Goal: Find specific page/section: Find specific page/section

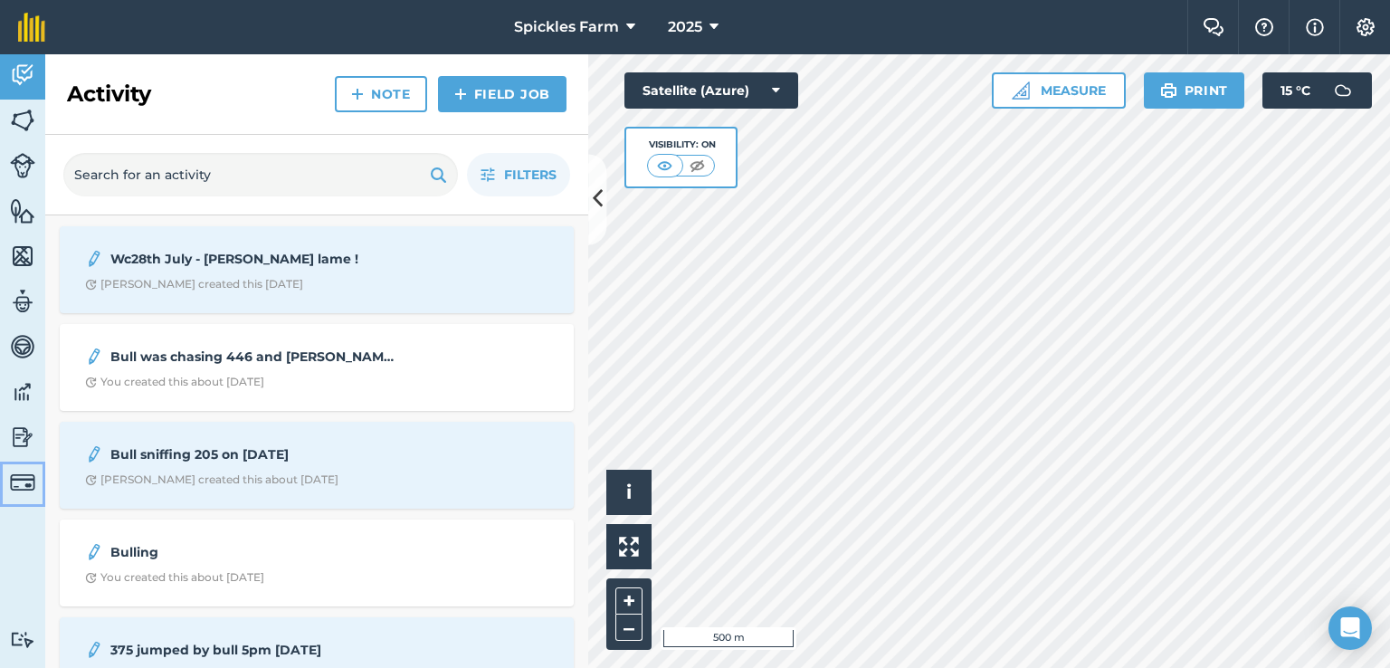
click at [12, 482] on img at bounding box center [22, 482] width 25 height 25
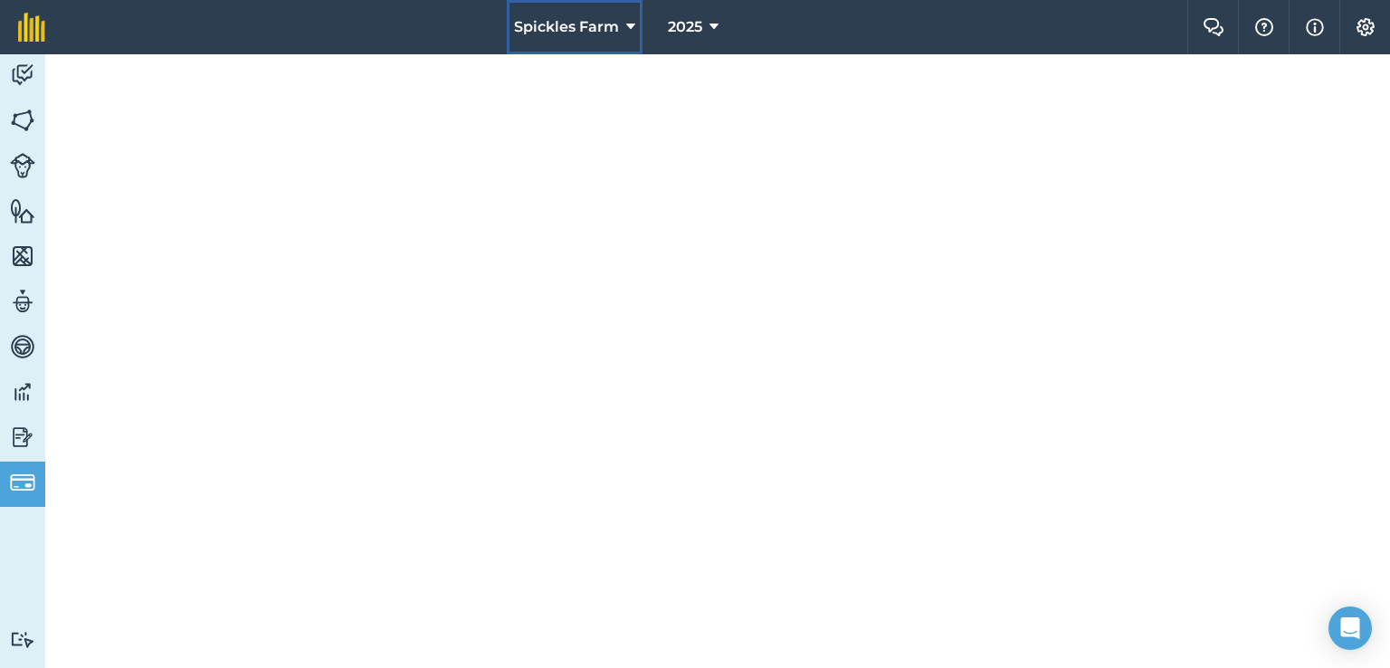
click at [608, 28] on span "Spickles Farm" at bounding box center [566, 27] width 105 height 22
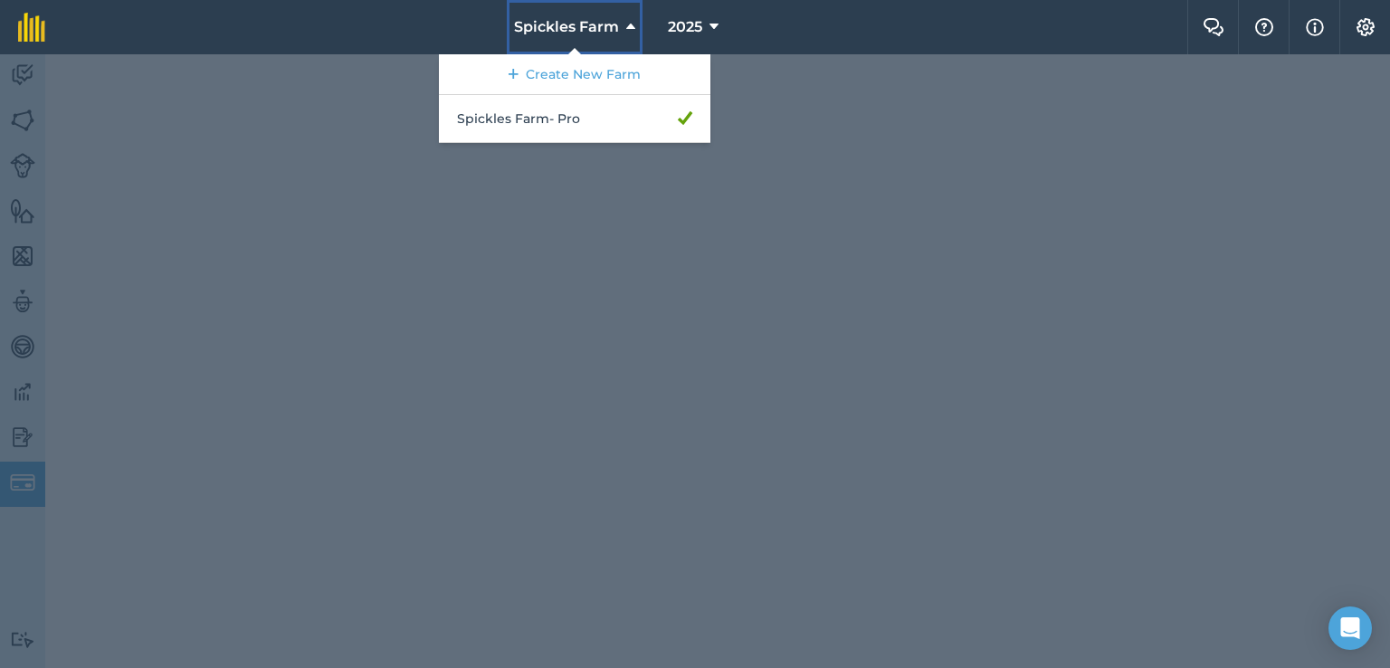
click at [613, 31] on span "Spickles Farm" at bounding box center [566, 27] width 105 height 22
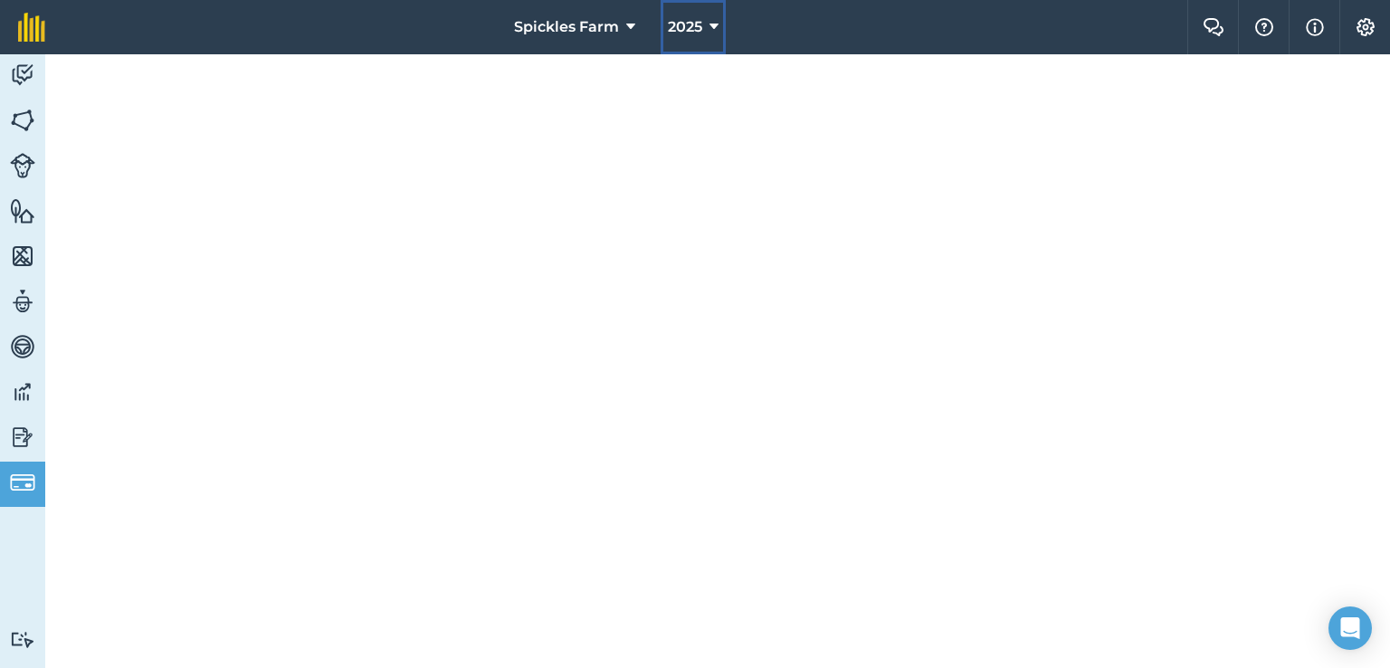
click at [672, 33] on span "2025" at bounding box center [685, 27] width 34 height 22
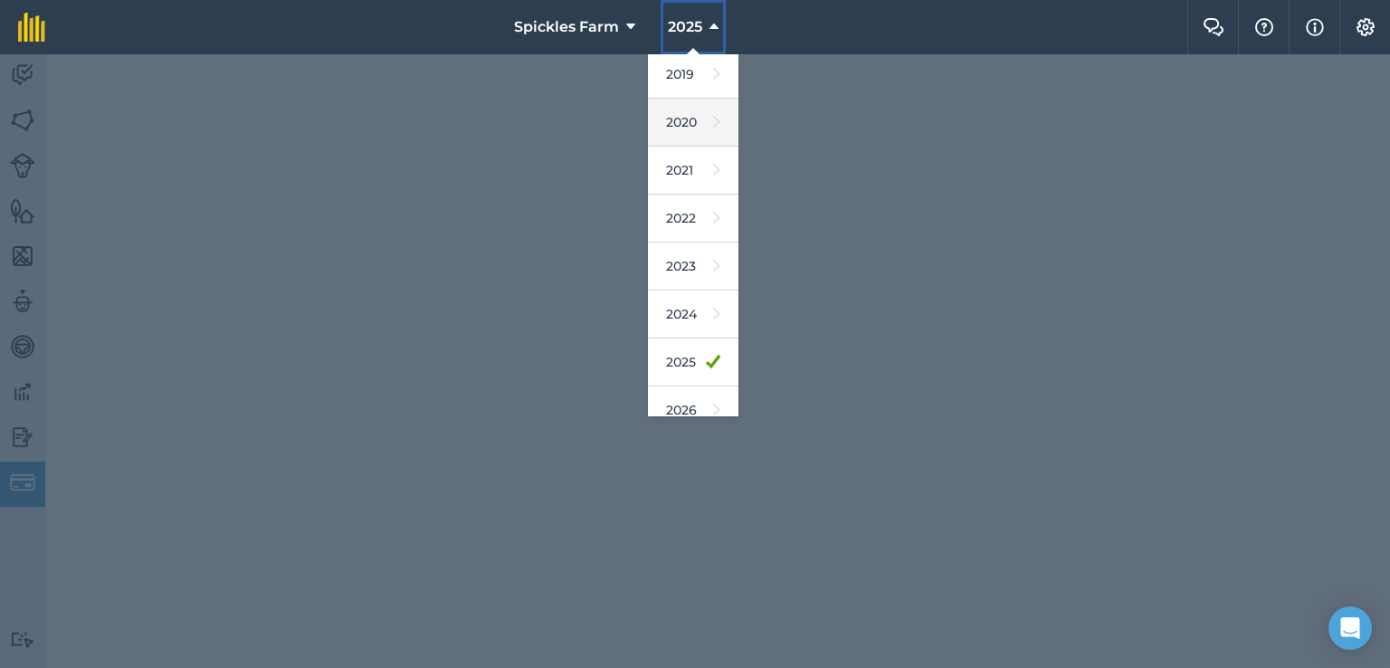
scroll to position [163, 0]
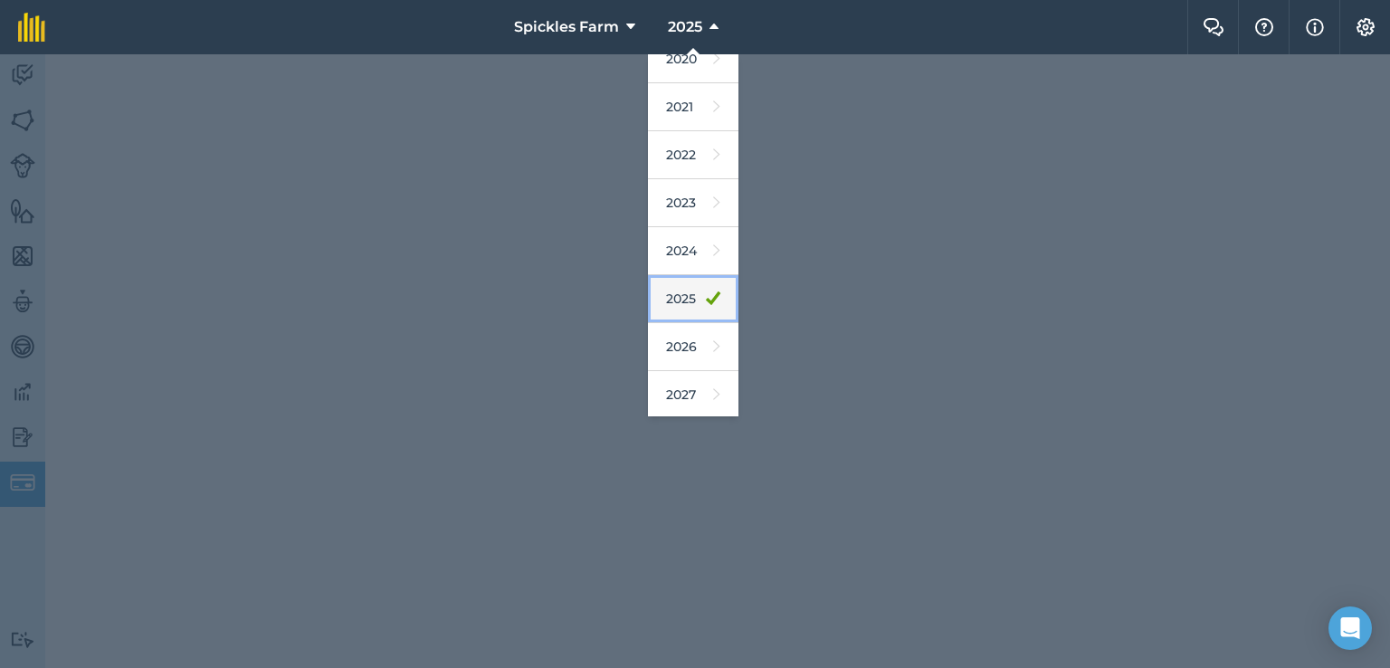
click at [692, 298] on link "2025" at bounding box center [693, 299] width 91 height 48
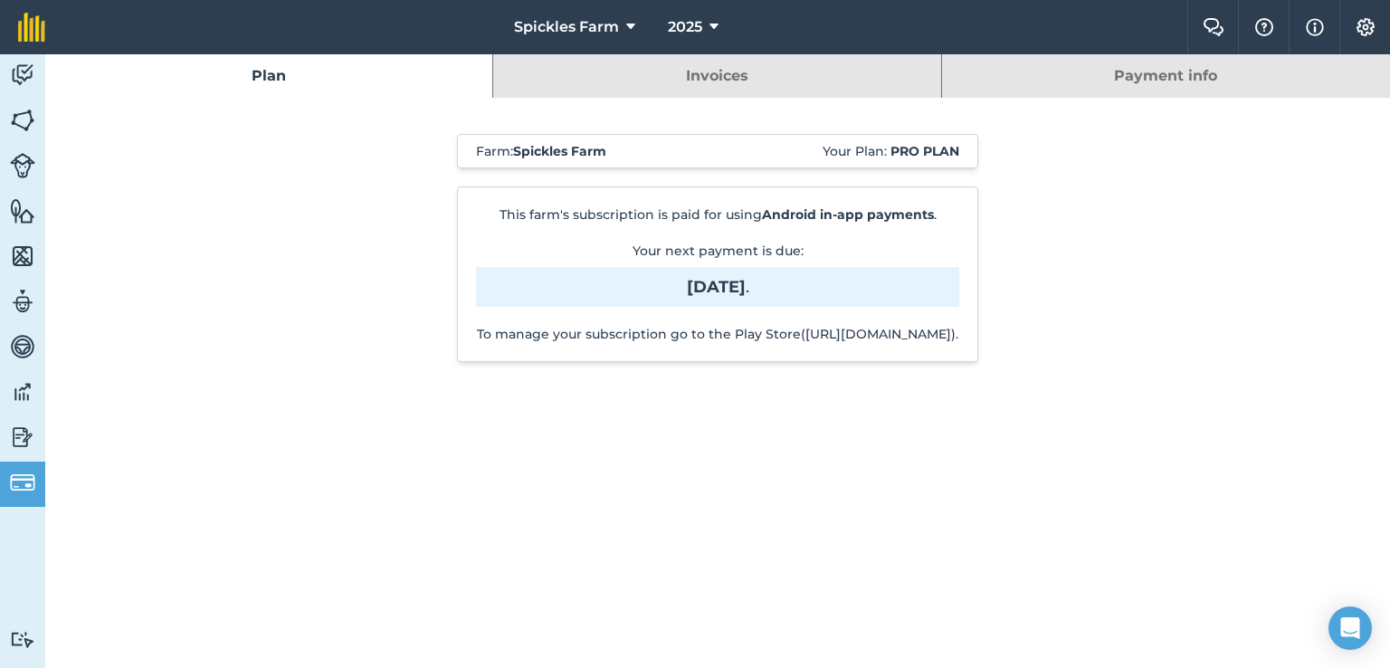
click at [807, 73] on link "Invoices" at bounding box center [716, 75] width 447 height 43
click at [710, 81] on link "Invoices" at bounding box center [716, 75] width 447 height 43
click at [710, 84] on link "Invoices" at bounding box center [716, 75] width 447 height 43
click at [1013, 84] on link "Payment info" at bounding box center [1166, 75] width 448 height 43
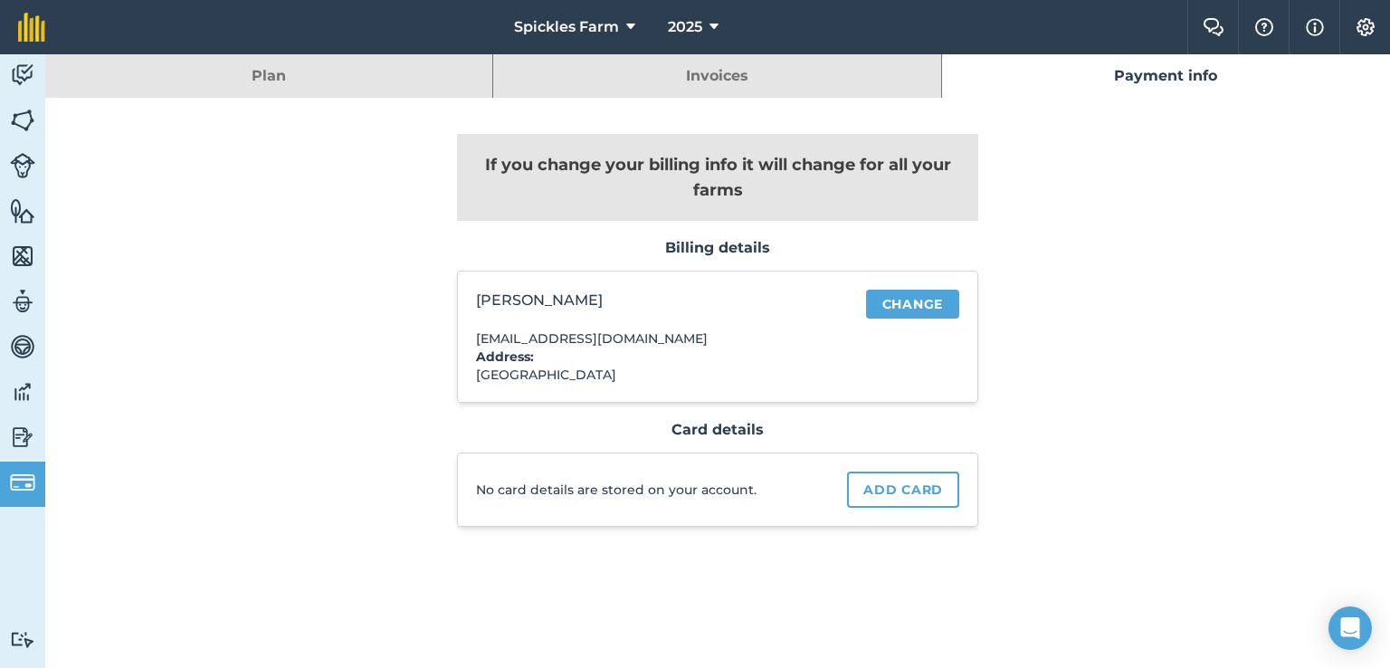
click at [703, 75] on link "Invoices" at bounding box center [716, 75] width 447 height 43
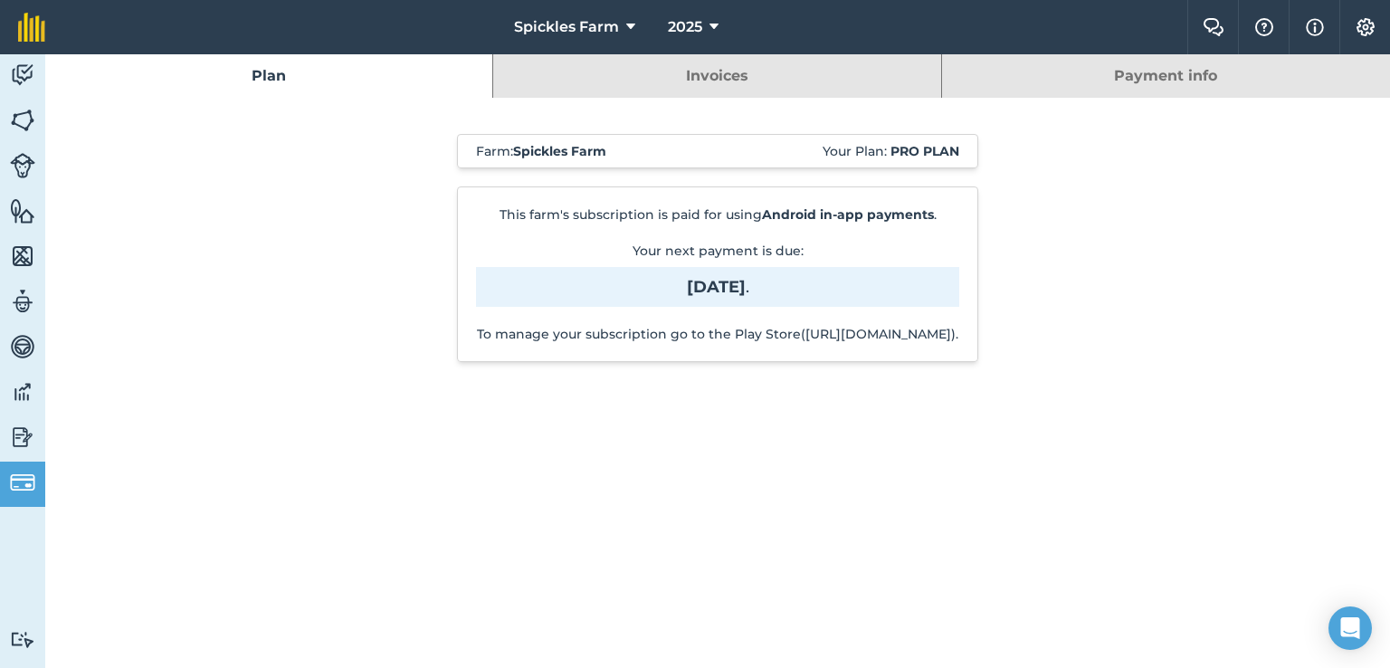
click at [453, 84] on link "Plan" at bounding box center [268, 75] width 447 height 43
click at [603, 70] on link "Invoices" at bounding box center [716, 75] width 447 height 43
click at [614, 71] on link "Invoices" at bounding box center [716, 75] width 447 height 43
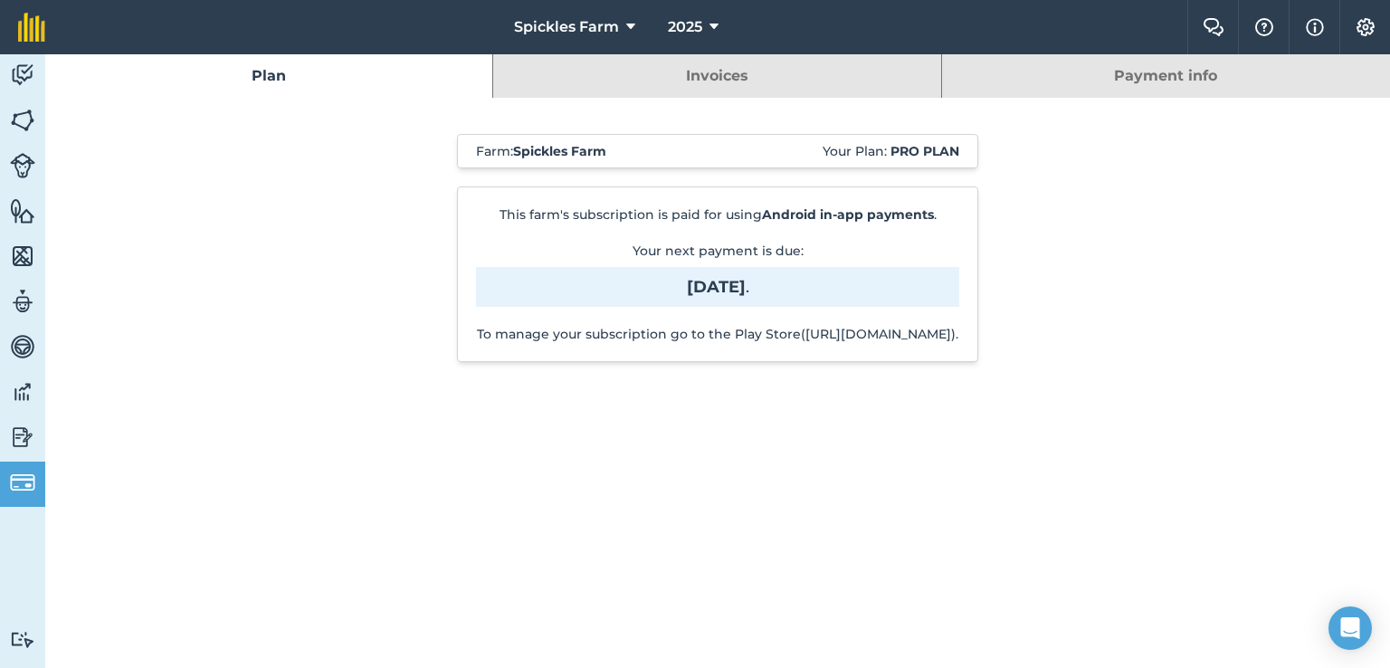
click at [614, 71] on link "Invoices" at bounding box center [716, 75] width 447 height 43
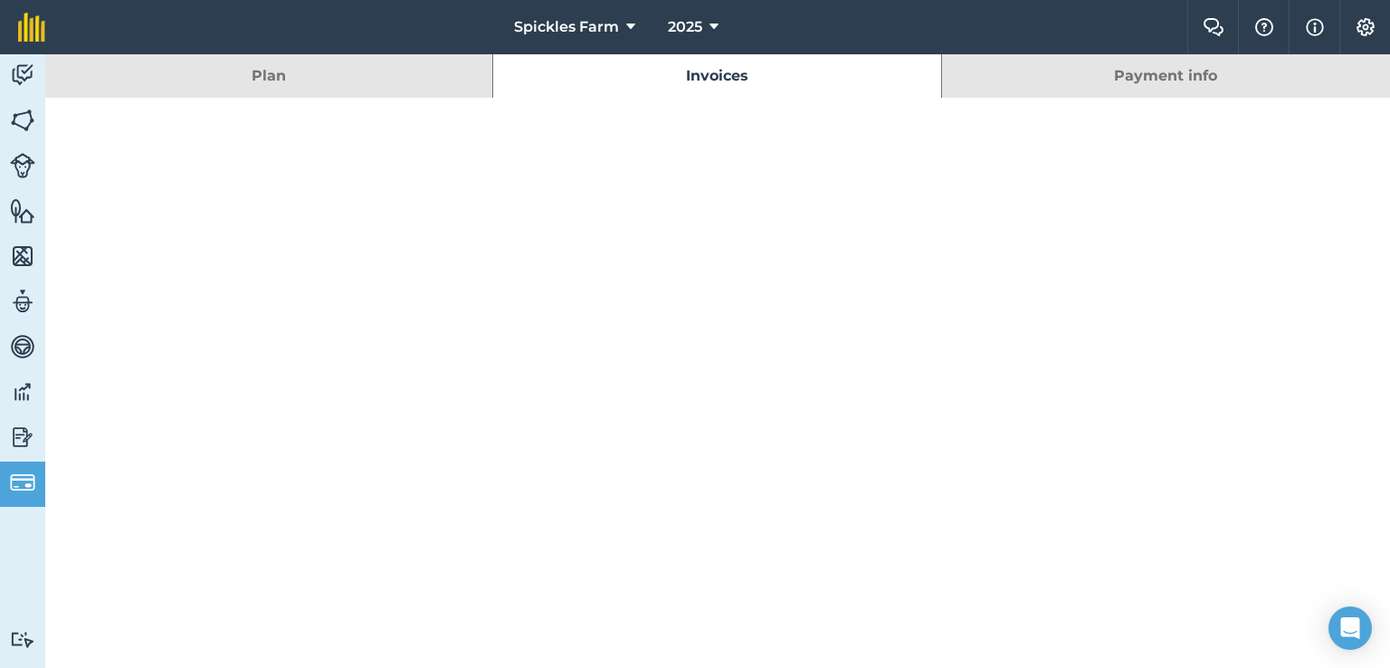
click at [614, 71] on link "Invoices" at bounding box center [716, 75] width 447 height 43
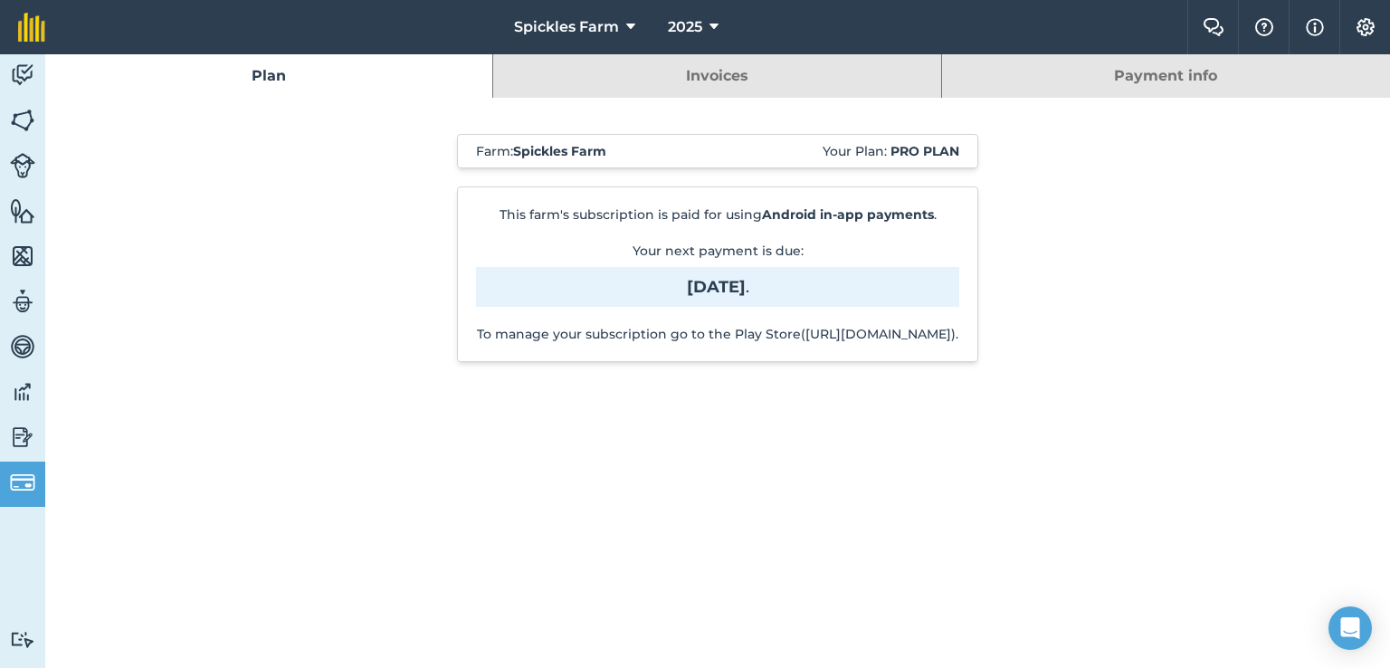
click at [614, 71] on link "Invoices" at bounding box center [716, 75] width 447 height 43
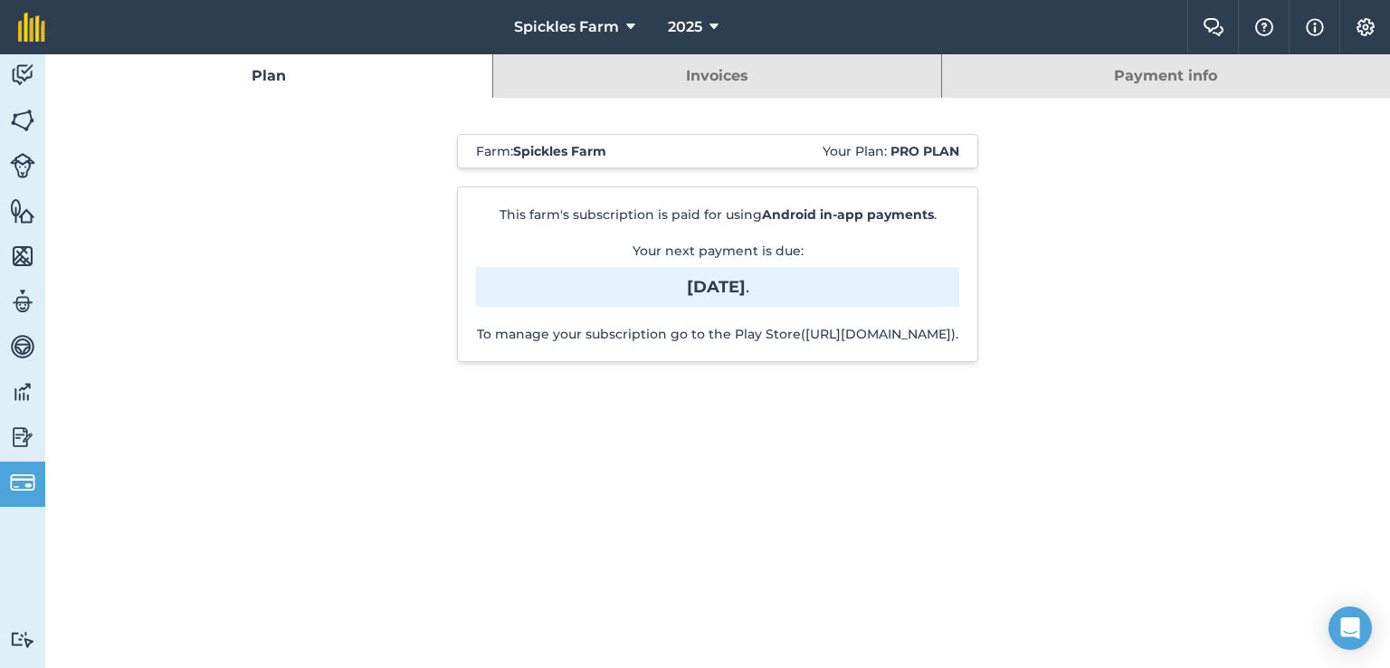
click at [614, 71] on link "Invoices" at bounding box center [716, 75] width 447 height 43
click at [655, 88] on link "Invoices" at bounding box center [716, 75] width 447 height 43
